Goal: Information Seeking & Learning: Learn about a topic

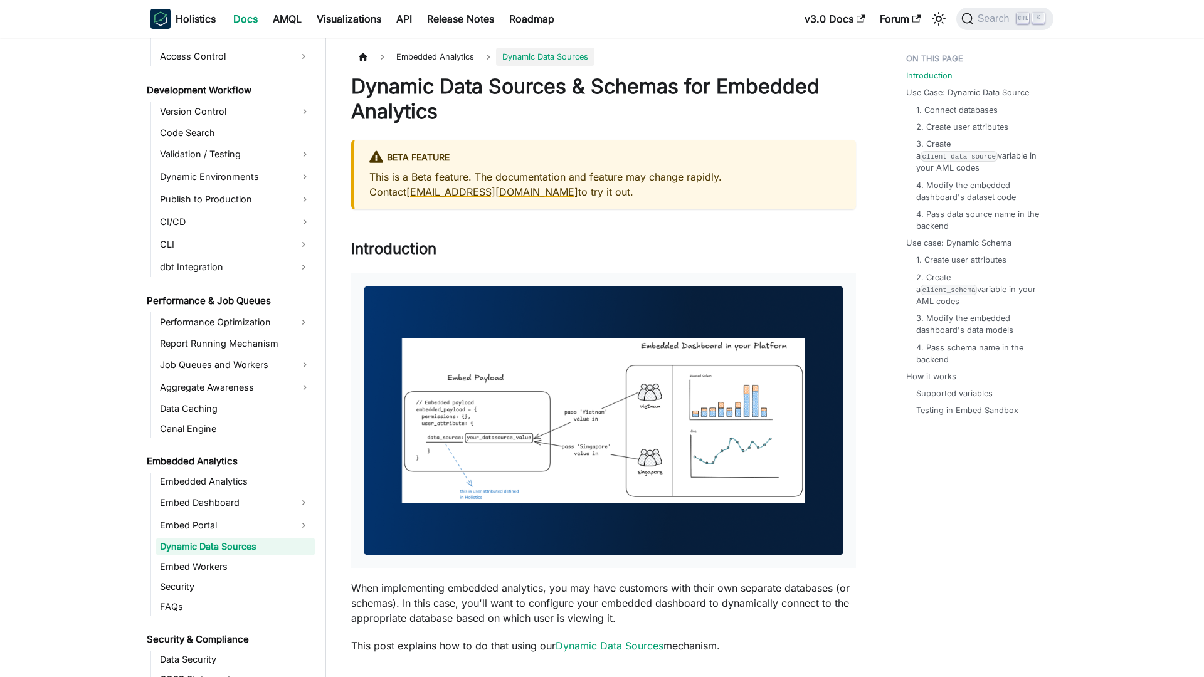
scroll to position [920, 0]
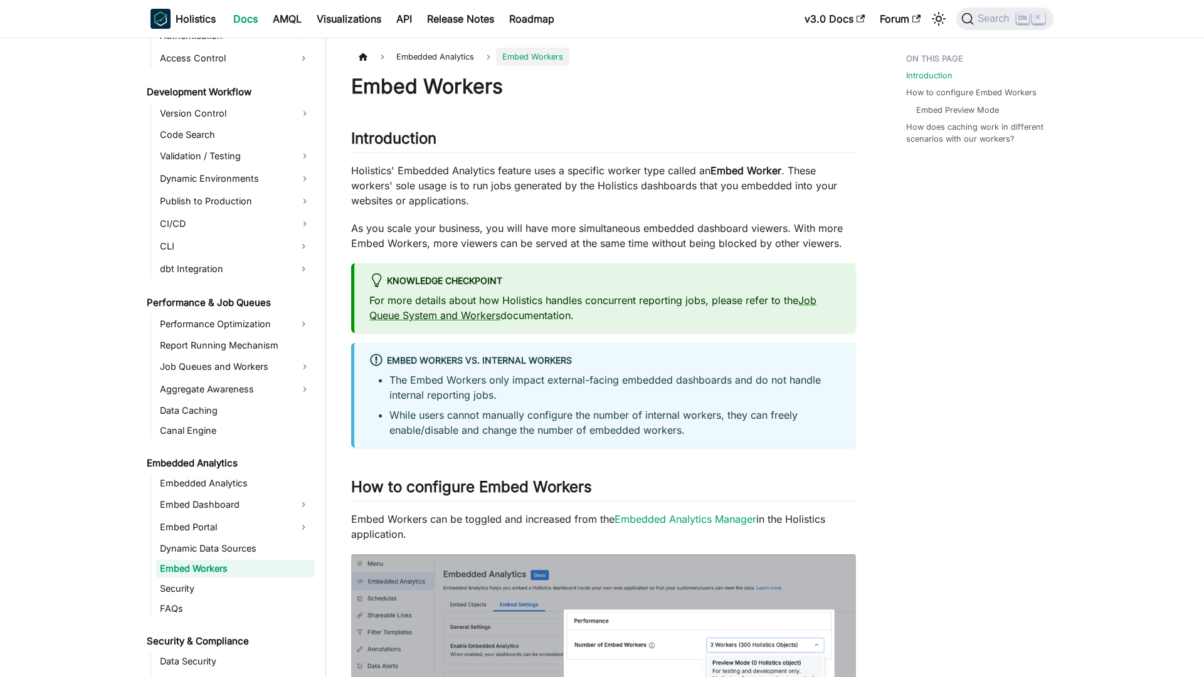
scroll to position [940, 0]
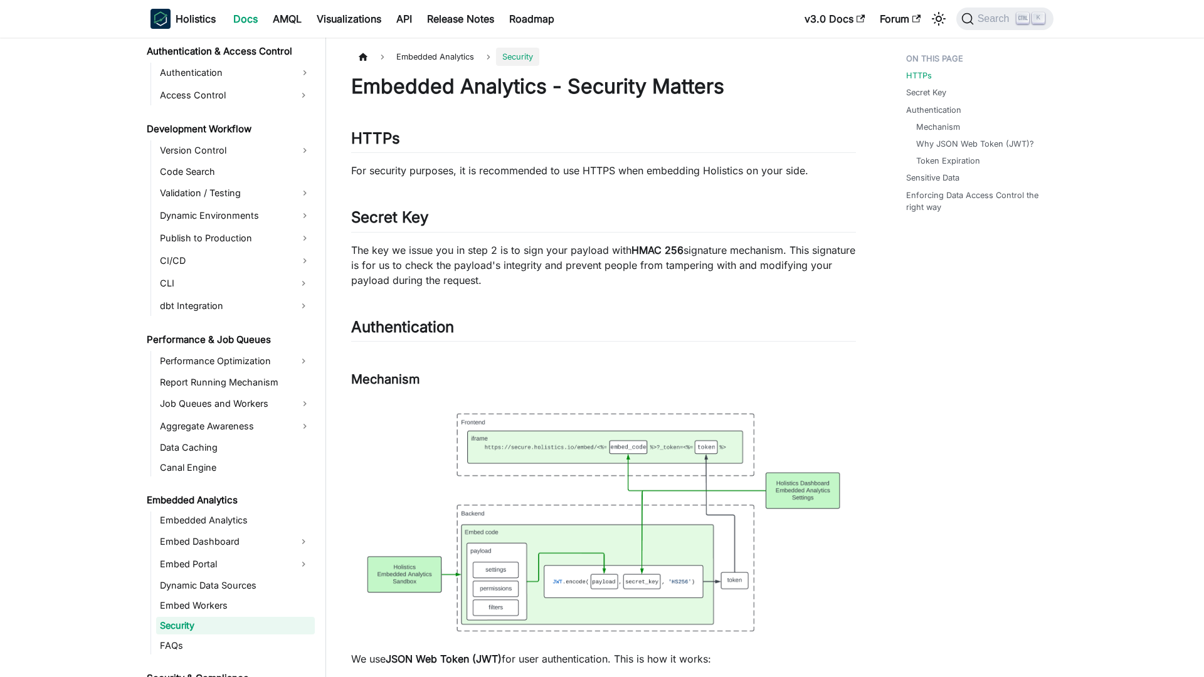
scroll to position [960, 0]
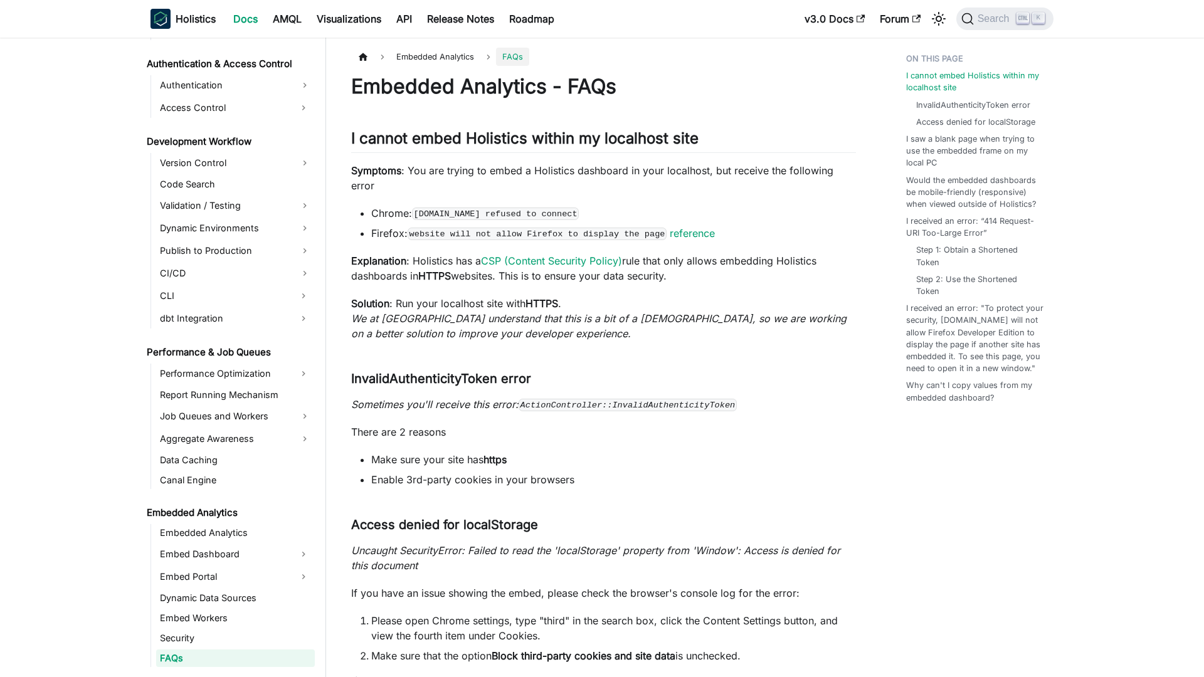
scroll to position [981, 0]
